Goal: Transaction & Acquisition: Obtain resource

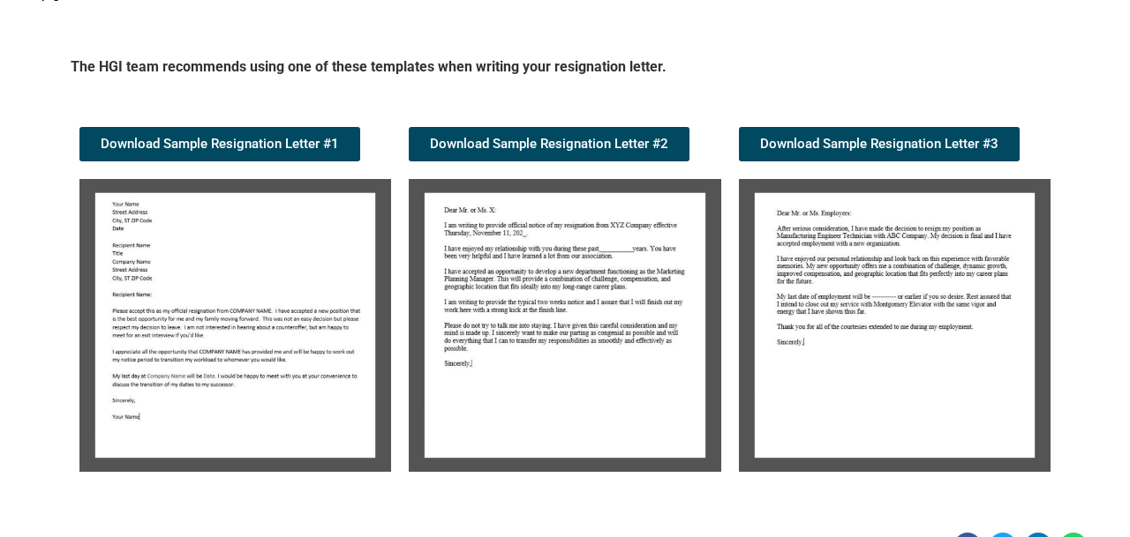
scroll to position [270, 0]
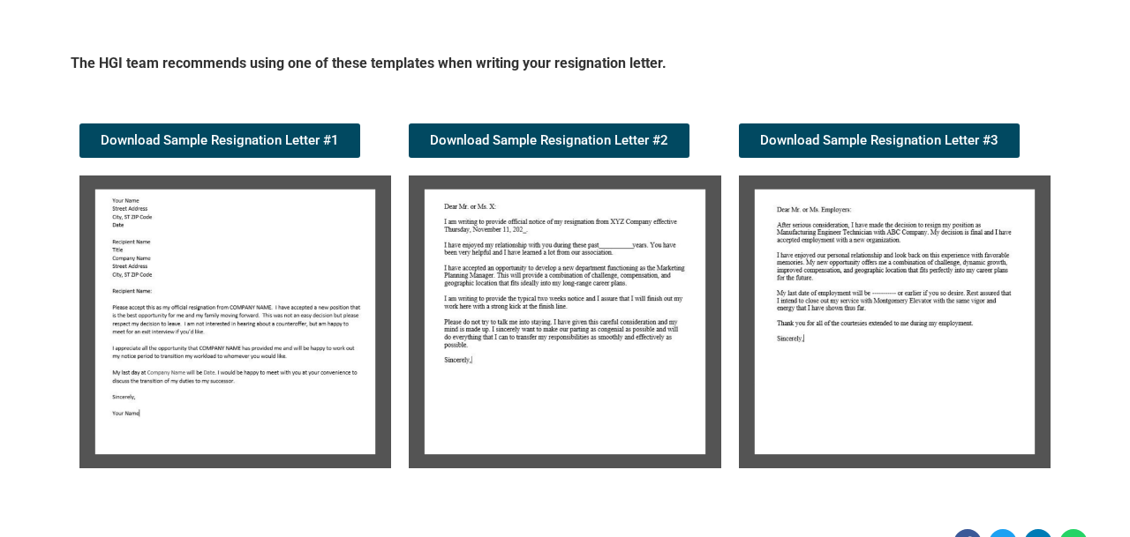
click at [241, 312] on img at bounding box center [235, 322] width 312 height 293
click at [271, 136] on span "Download Sample Resignation Letter #1" at bounding box center [220, 140] width 238 height 13
click at [497, 254] on img at bounding box center [565, 322] width 312 height 293
click at [535, 131] on link "Download Sample Resignation Letter #2" at bounding box center [549, 141] width 281 height 34
click at [834, 131] on link "Download Sample Resignation Letter #3" at bounding box center [879, 141] width 281 height 34
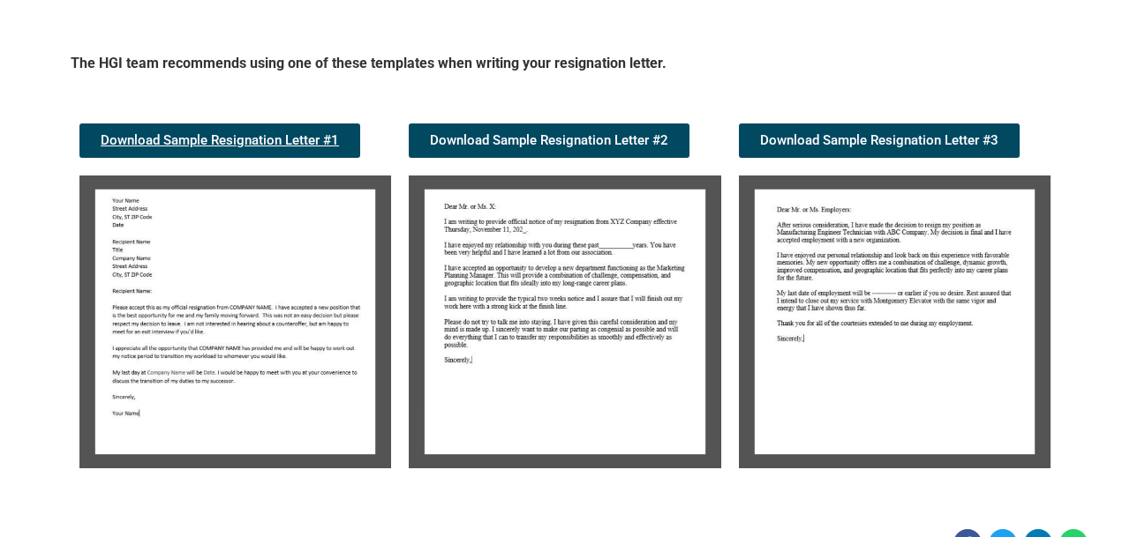
click at [248, 135] on span "Download Sample Resignation Letter #1" at bounding box center [220, 140] width 238 height 13
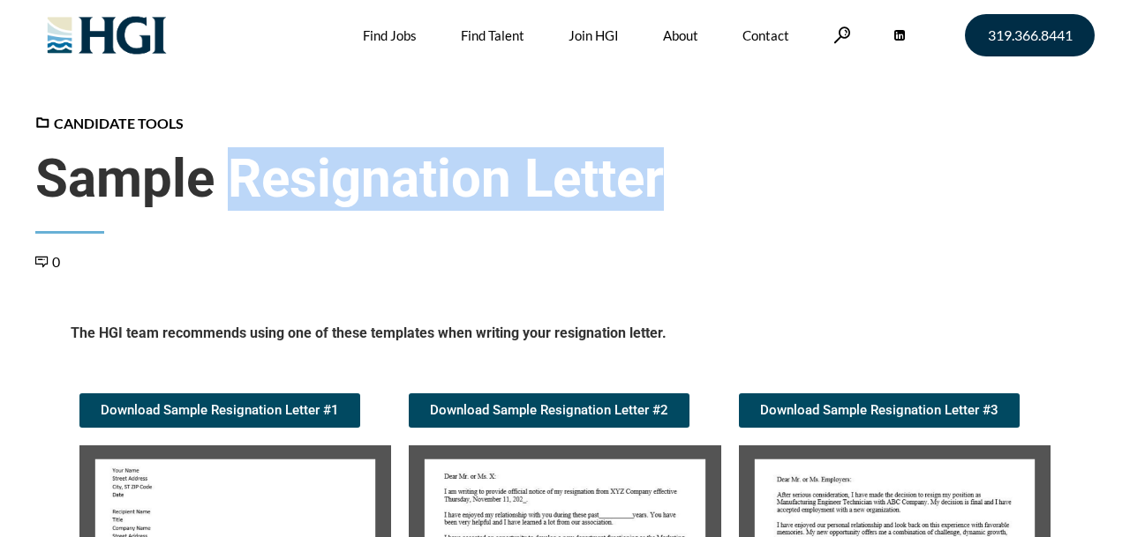
drag, startPoint x: 237, startPoint y: 189, endPoint x: 695, endPoint y: 199, distance: 458.1
click at [695, 199] on span "Sample Resignation Letter" at bounding box center [564, 179] width 1059 height 64
copy span "Resignation Letter"
